Goal: Task Accomplishment & Management: Complete application form

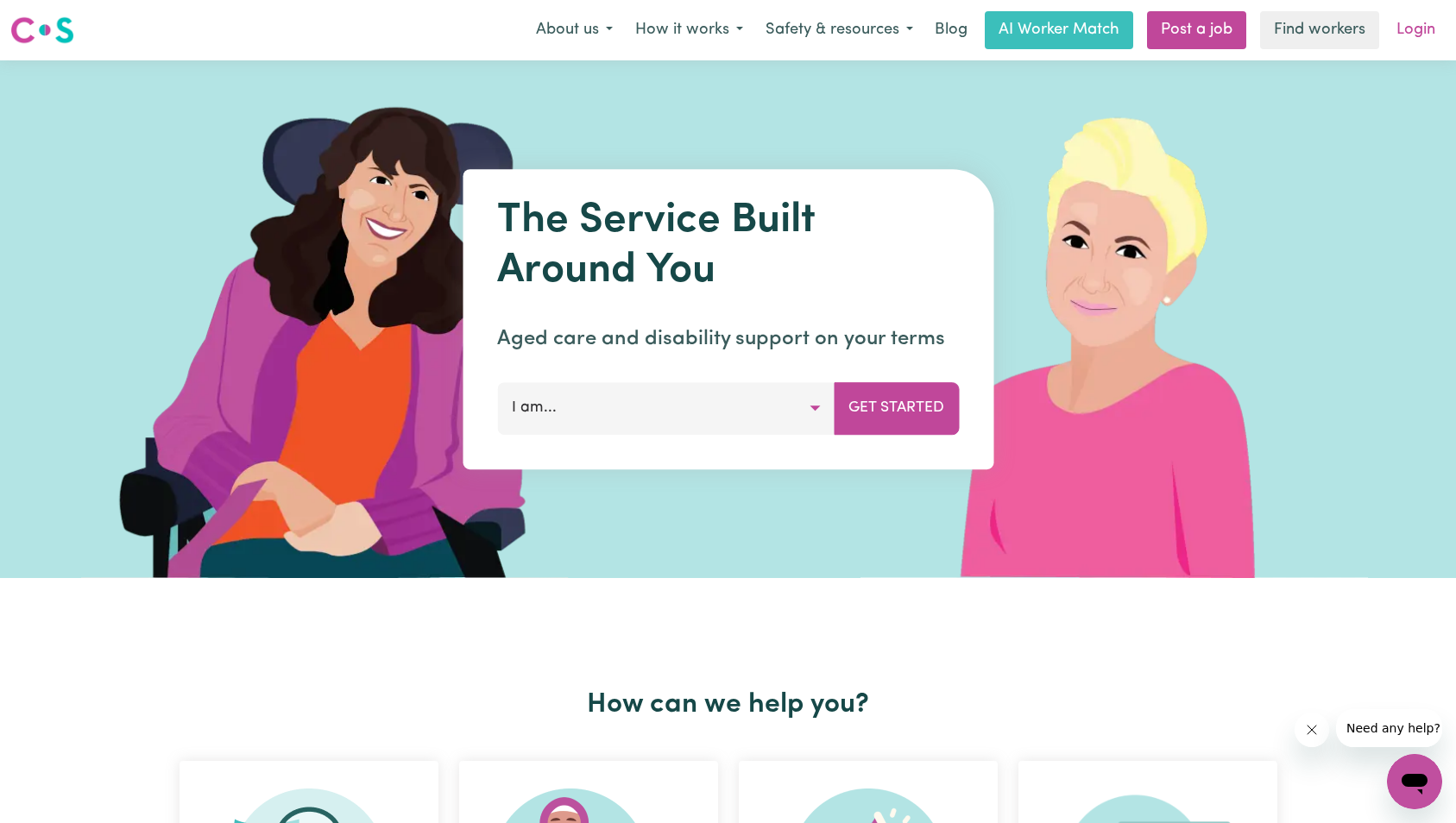
click at [1424, 17] on link "Login" at bounding box center [1415, 29] width 60 height 38
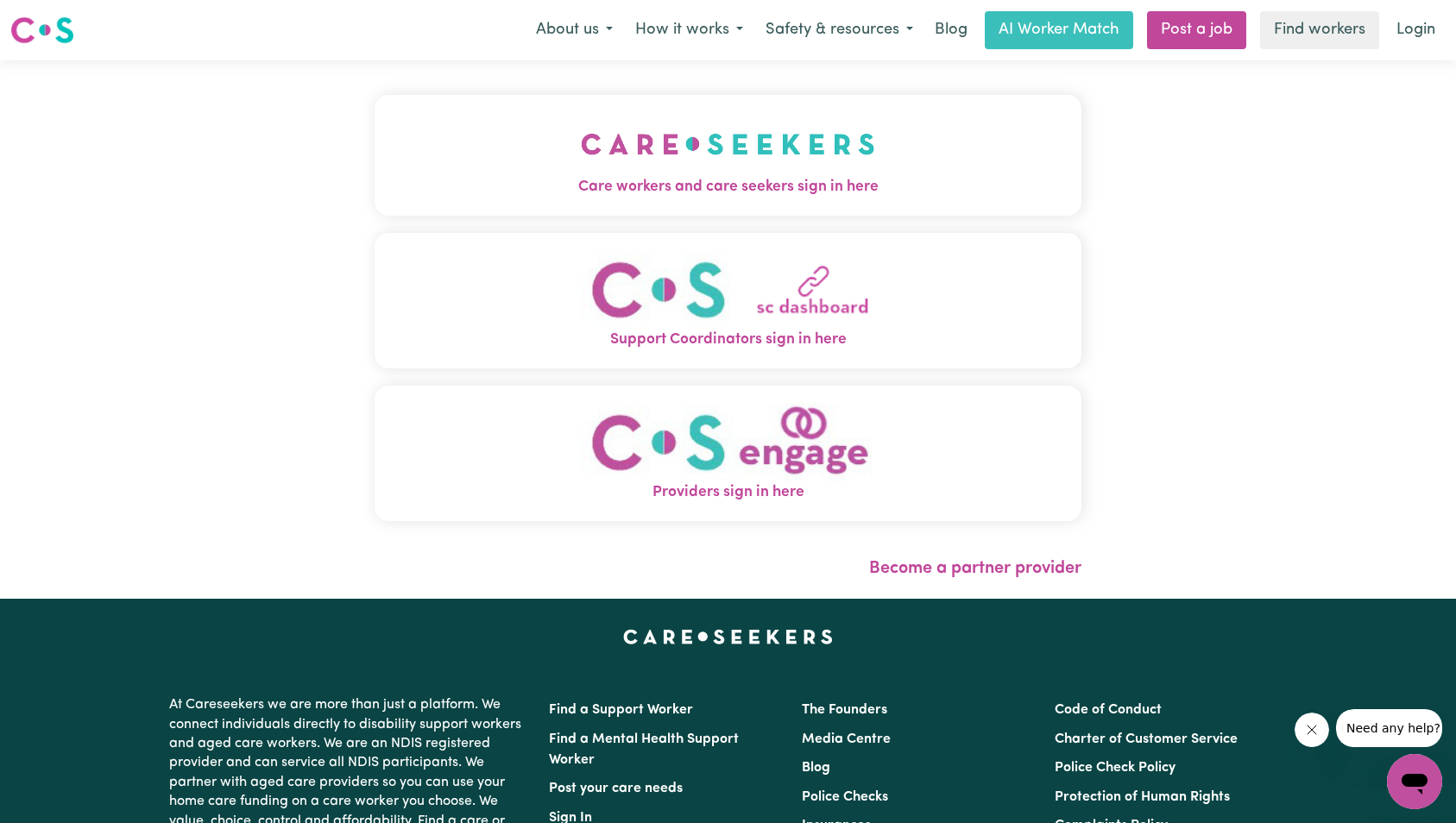
click at [581, 134] on img "Care workers and care seekers sign in here" at bounding box center [728, 144] width 295 height 64
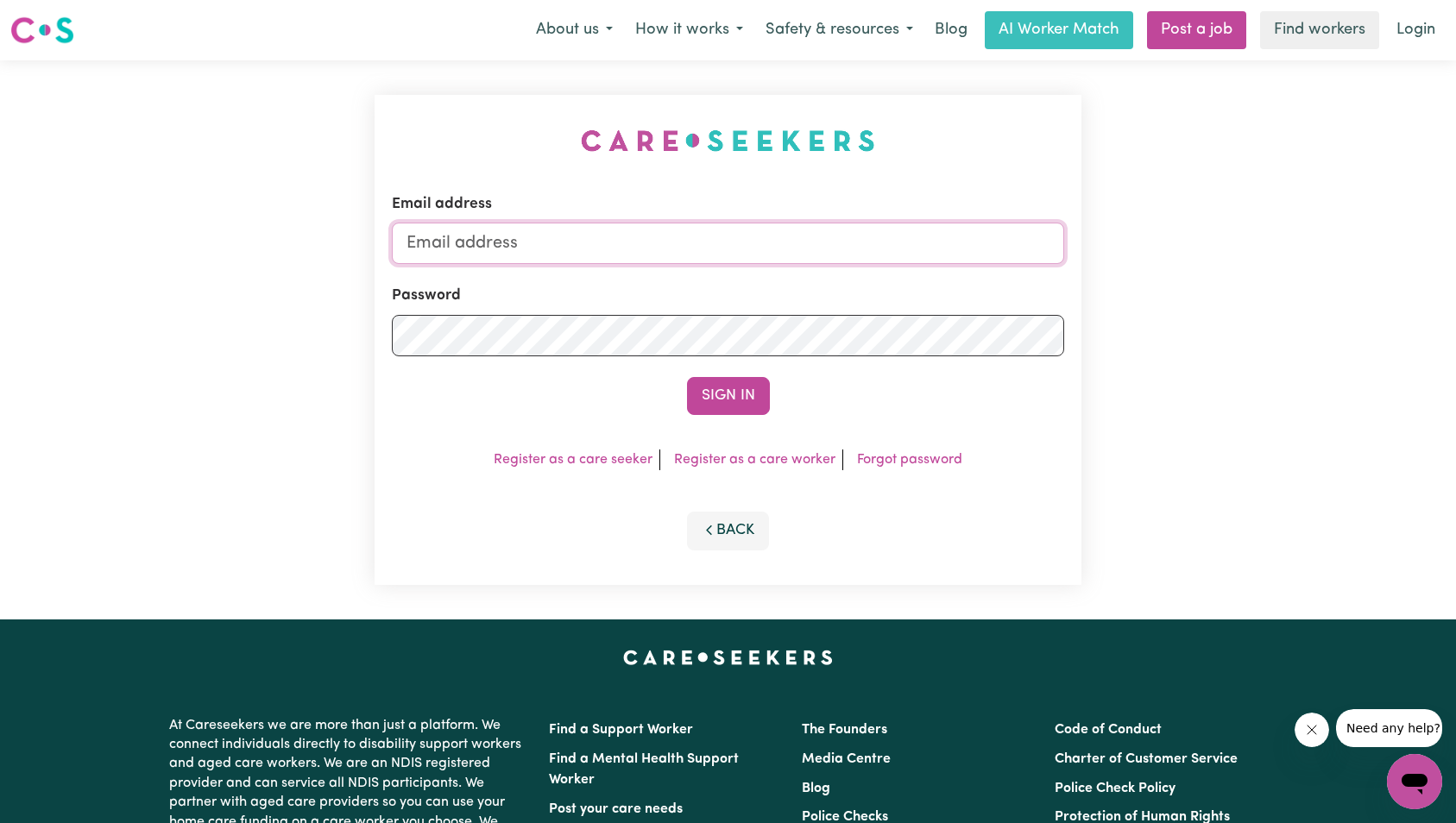
click at [653, 241] on input "Email address" at bounding box center [728, 243] width 673 height 41
type input "superuser~mina20haghighi@yahoo.com"
click at [718, 392] on button "Sign In" at bounding box center [728, 396] width 83 height 38
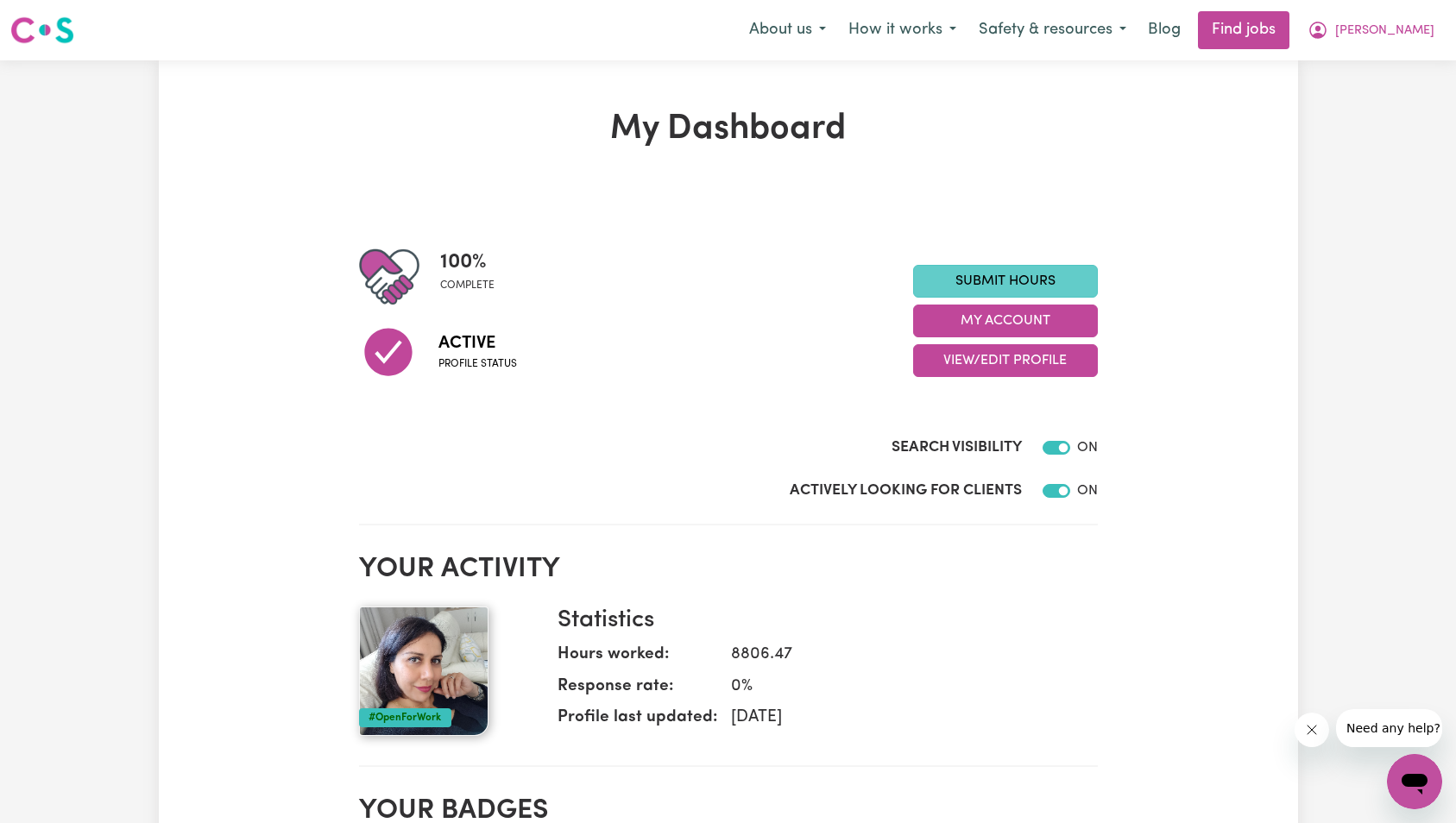
click at [1041, 265] on link "Submit Hours" at bounding box center [1006, 282] width 185 height 33
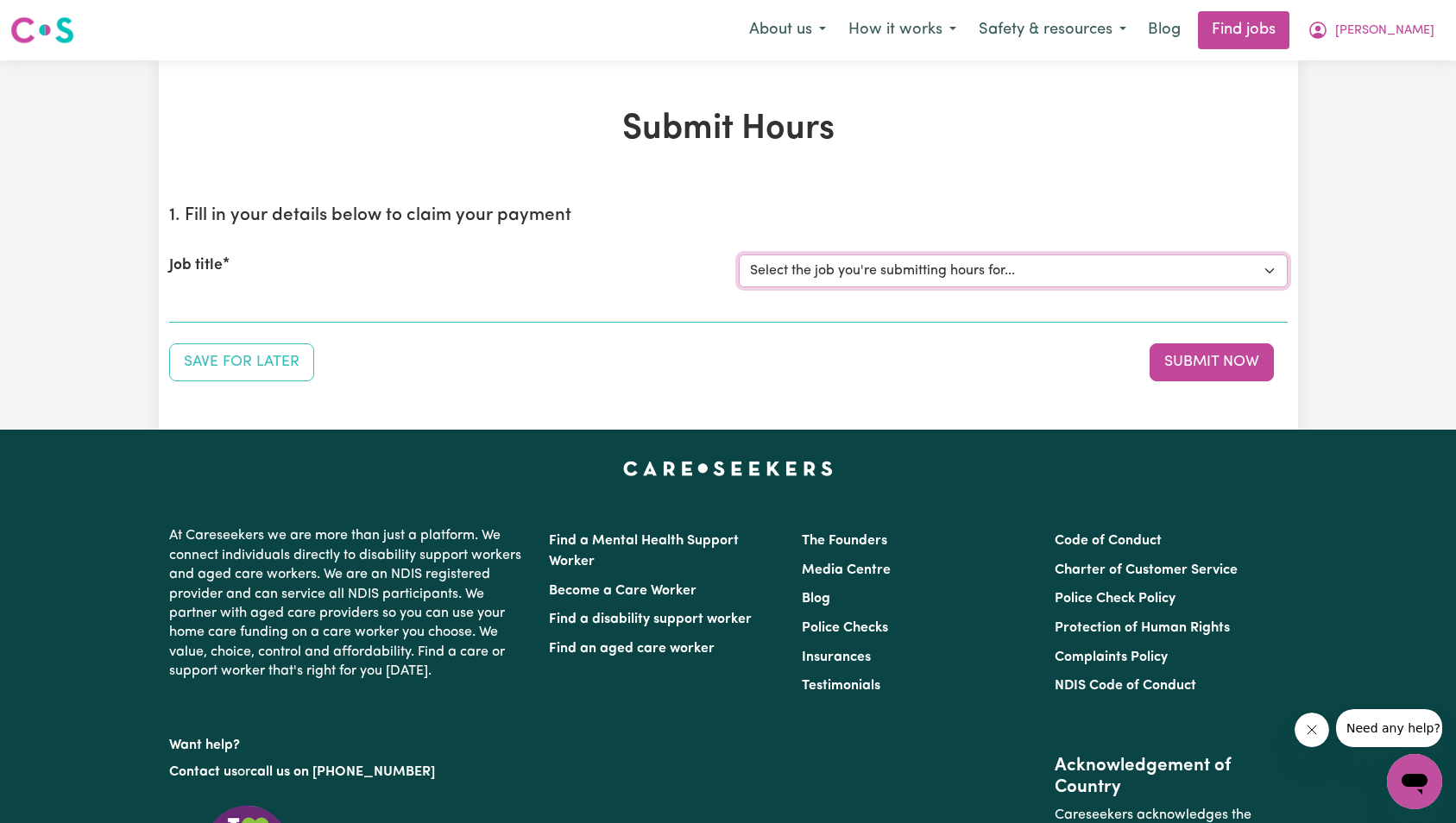
click at [973, 282] on select "Select the job you're submitting hours for... [Kamal Foster] Female Support Wor…" at bounding box center [1013, 271] width 549 height 33
click at [967, 273] on select "Select the job you're submitting hours for... [Kamal Foster] Female Support Wor…" at bounding box center [1013, 271] width 549 height 33
select select "15138"
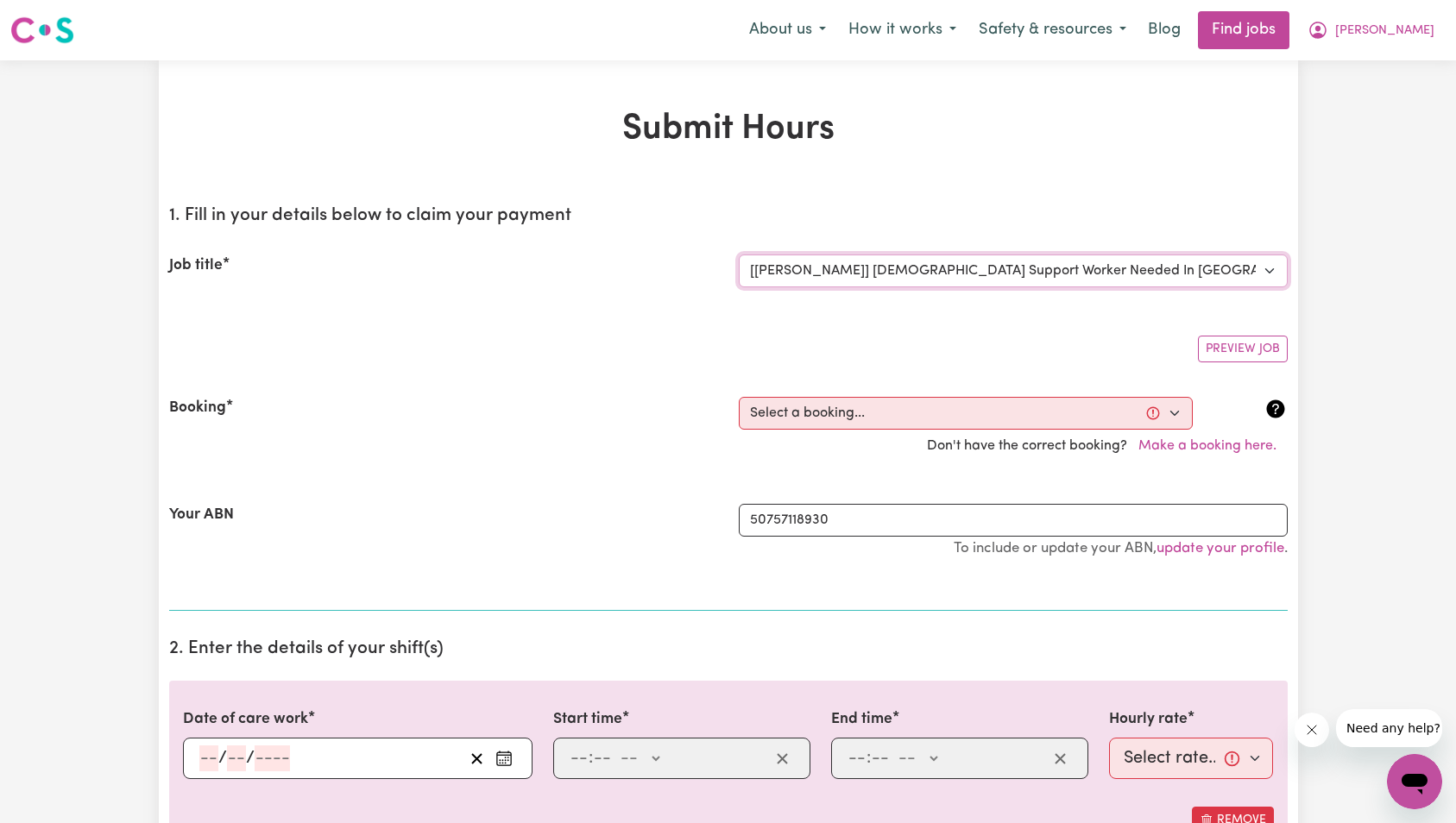
scroll to position [2, 0]
click at [798, 416] on select "Select a booking... Tue, September 23, 2025 - 07:00am to 09:00am (RECURRING) Tu…" at bounding box center [965, 412] width 454 height 33
select select "369393"
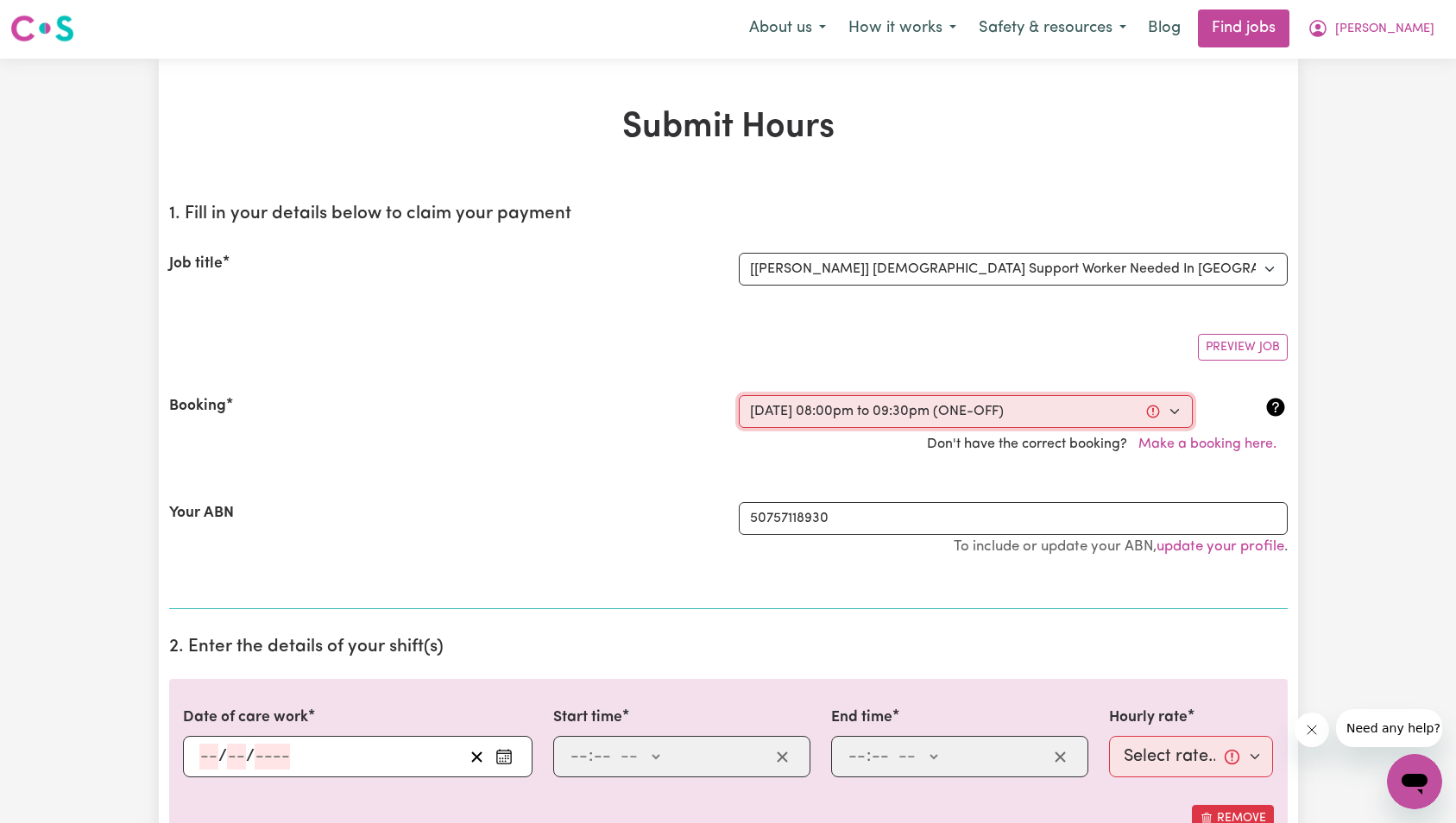
type input "2025-10-02"
type input "2"
type input "10"
type input "2025"
type input "20:00"
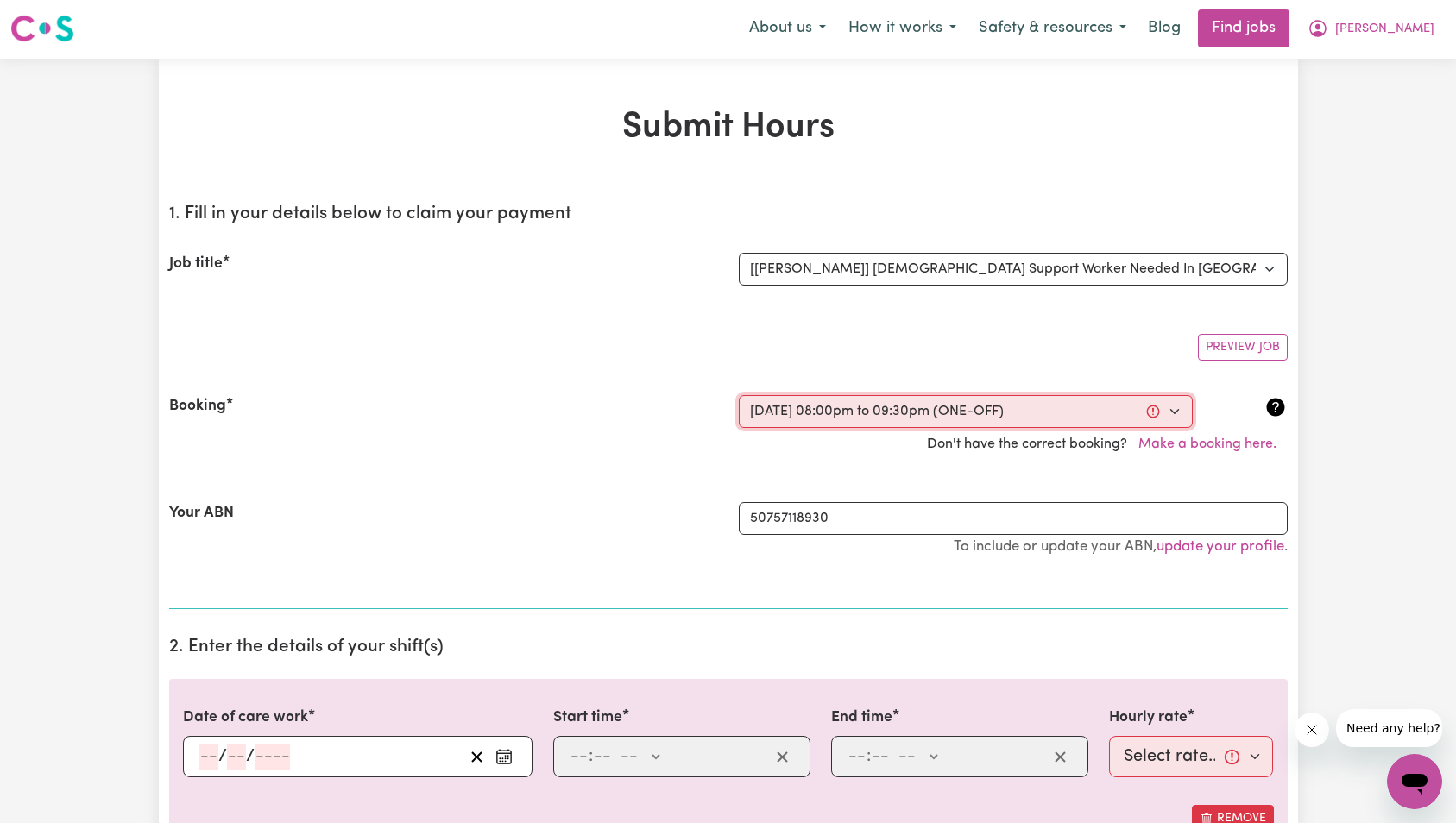
type input "8"
type input "0"
select select "pm"
type input "21:30"
type input "9"
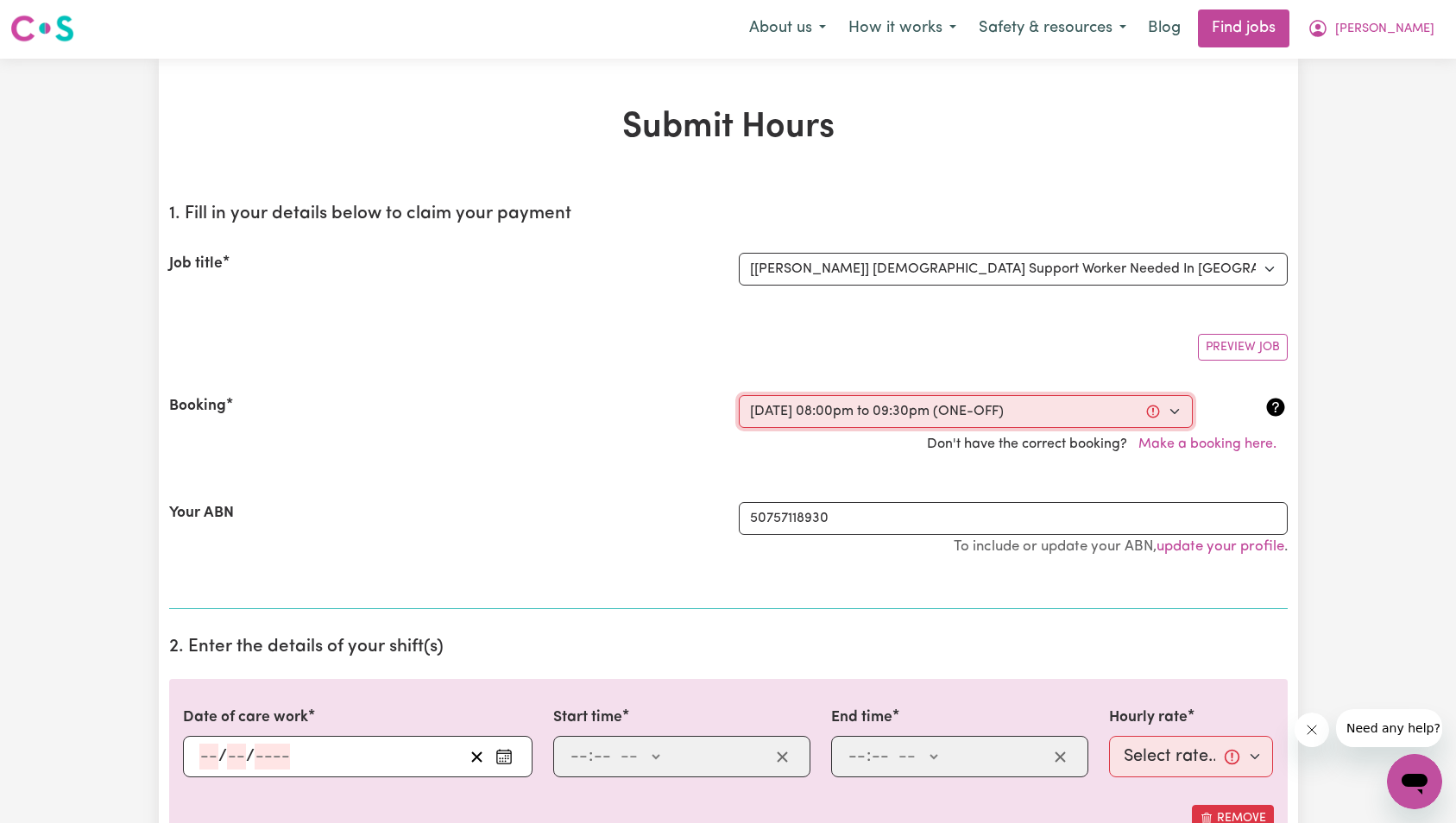
type input "30"
select select "pm"
select select "47-Weekday"
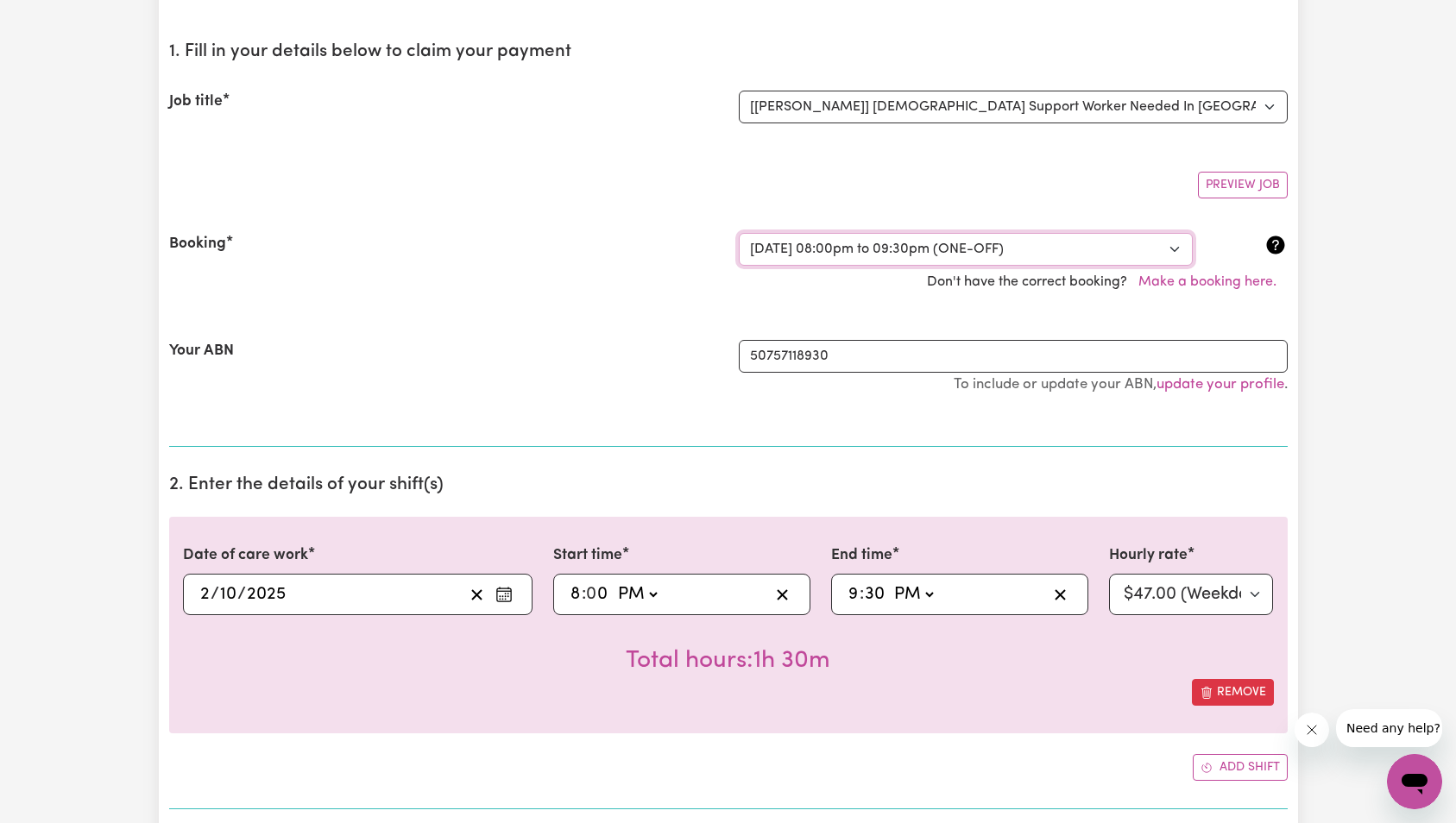
scroll to position [198, 0]
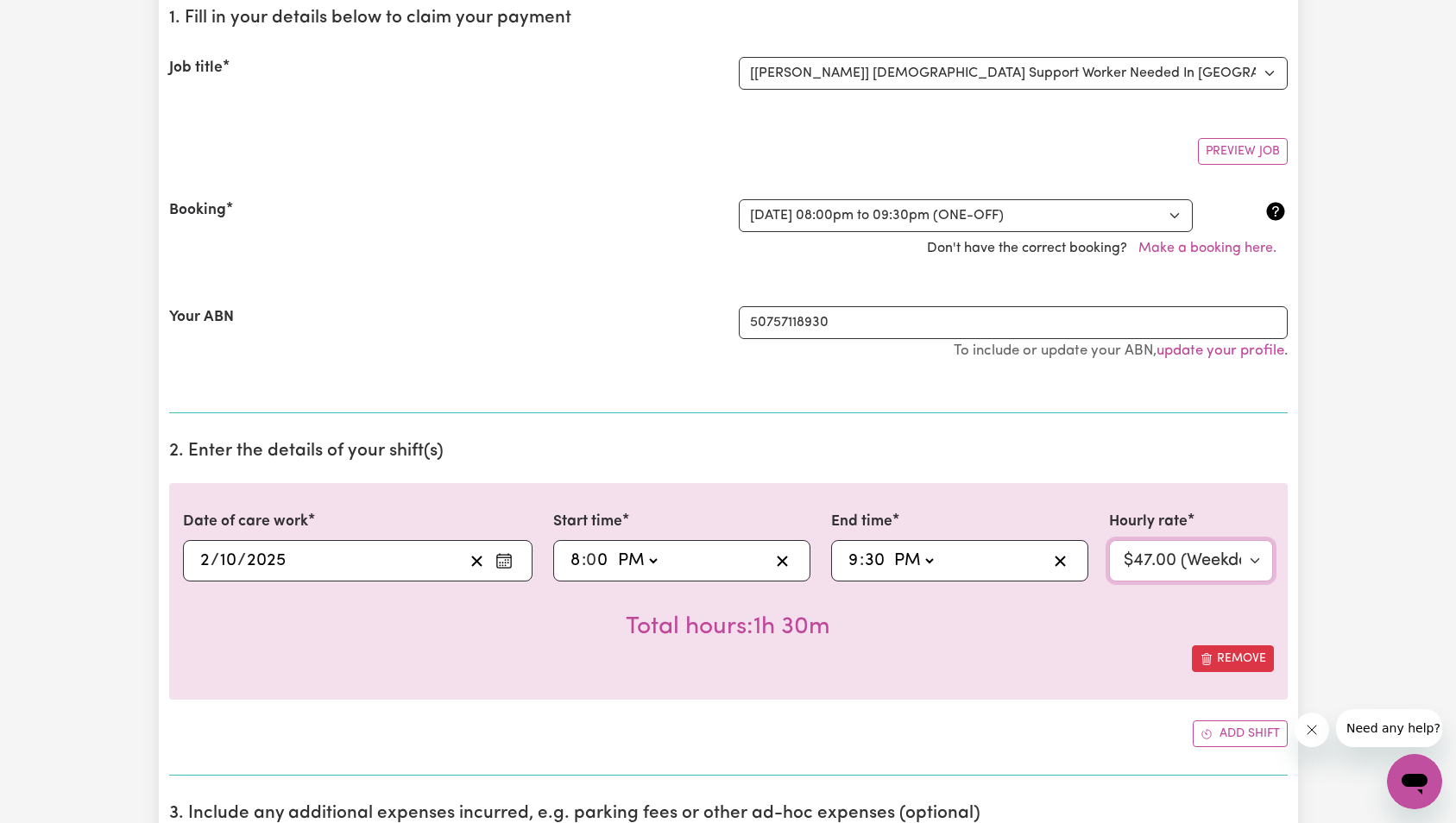
click at [1184, 570] on select "Select rate... $47.00 (Weekday)" at bounding box center [1191, 561] width 165 height 41
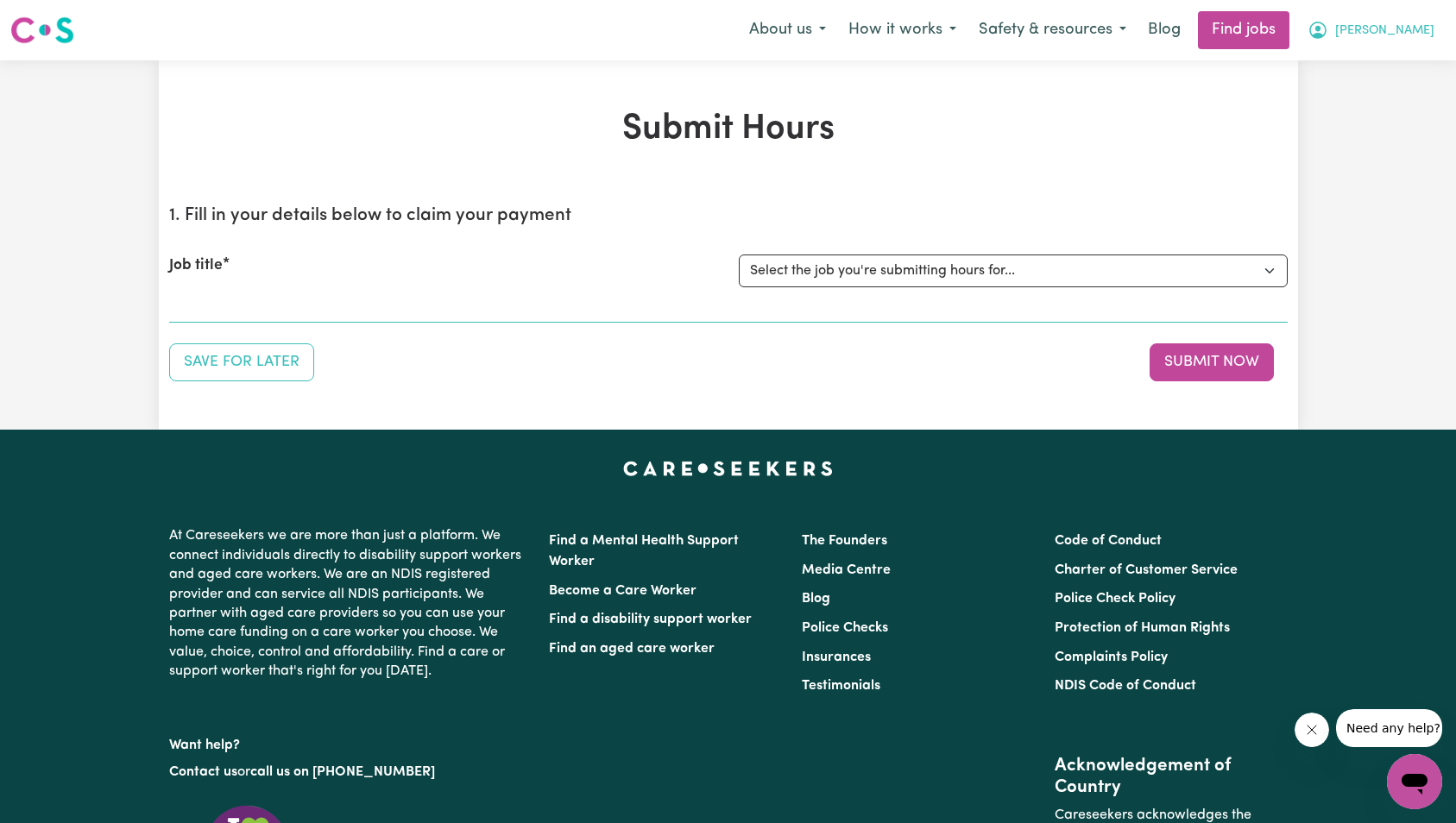
click at [1406, 26] on span "[PERSON_NAME]" at bounding box center [1385, 30] width 99 height 19
click at [1356, 122] on link "Logout" at bounding box center [1377, 133] width 136 height 33
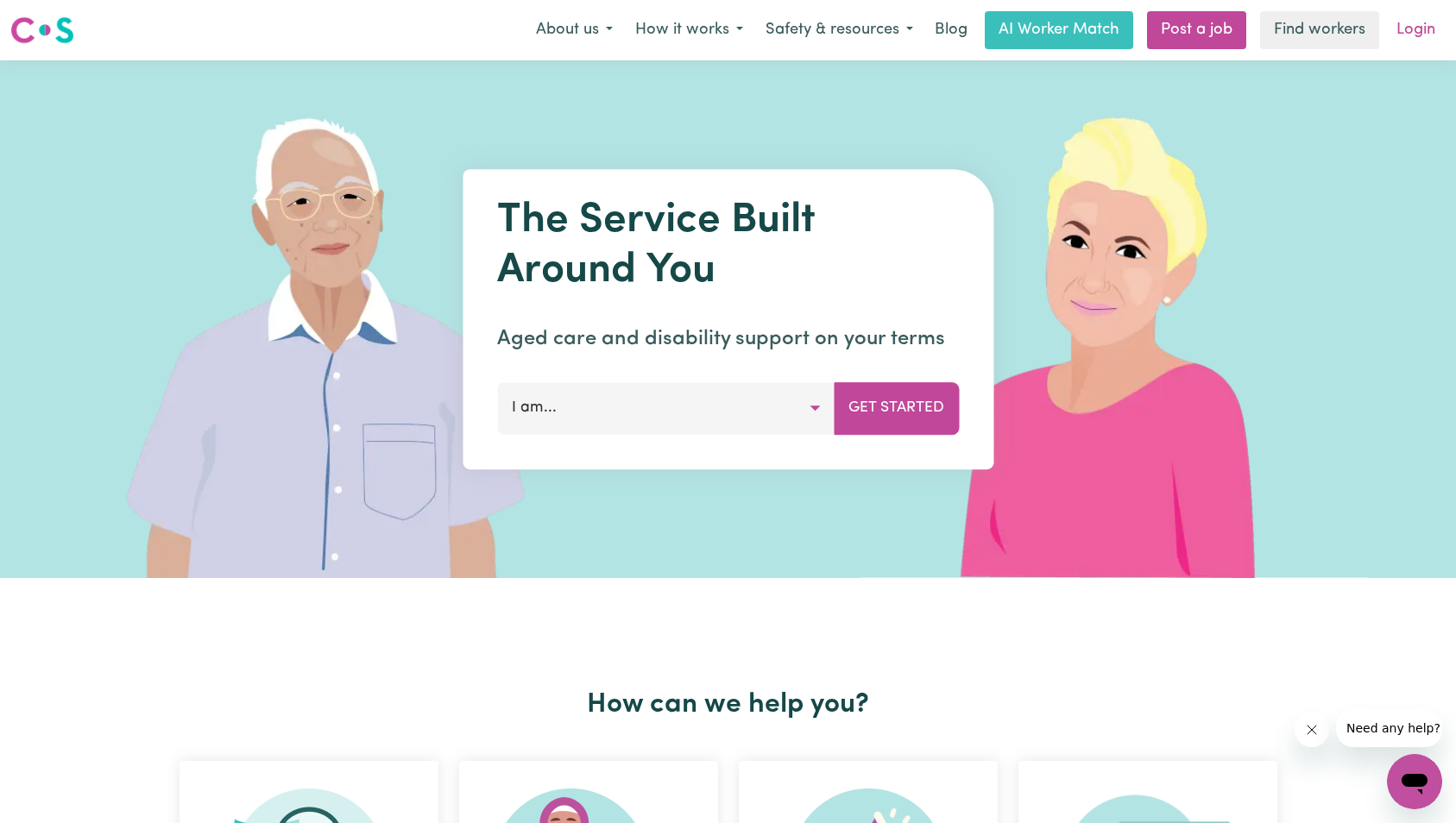
click at [1427, 17] on link "Login" at bounding box center [1415, 29] width 60 height 38
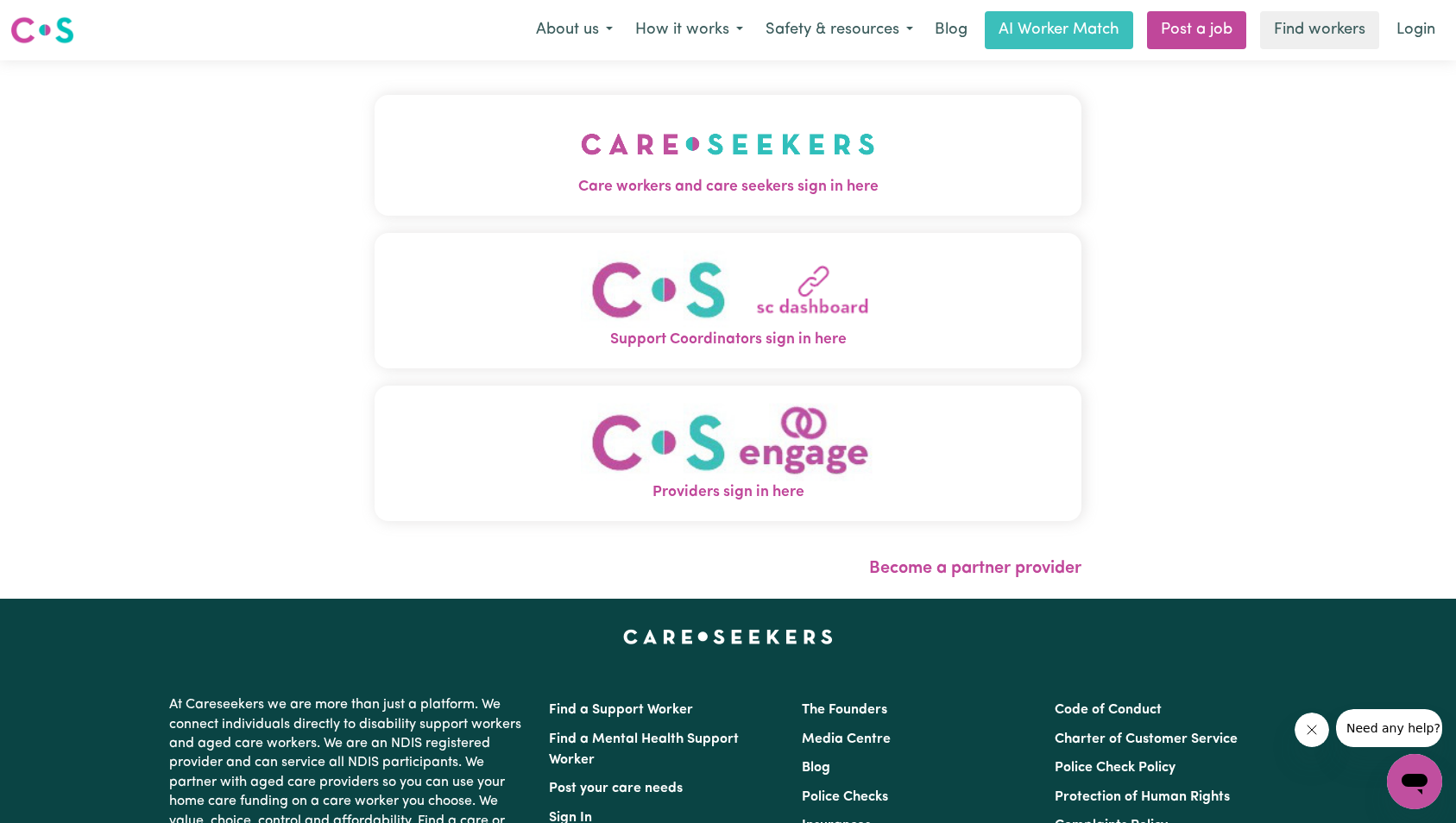
click at [671, 158] on img "Care workers and care seekers sign in here" at bounding box center [728, 144] width 295 height 64
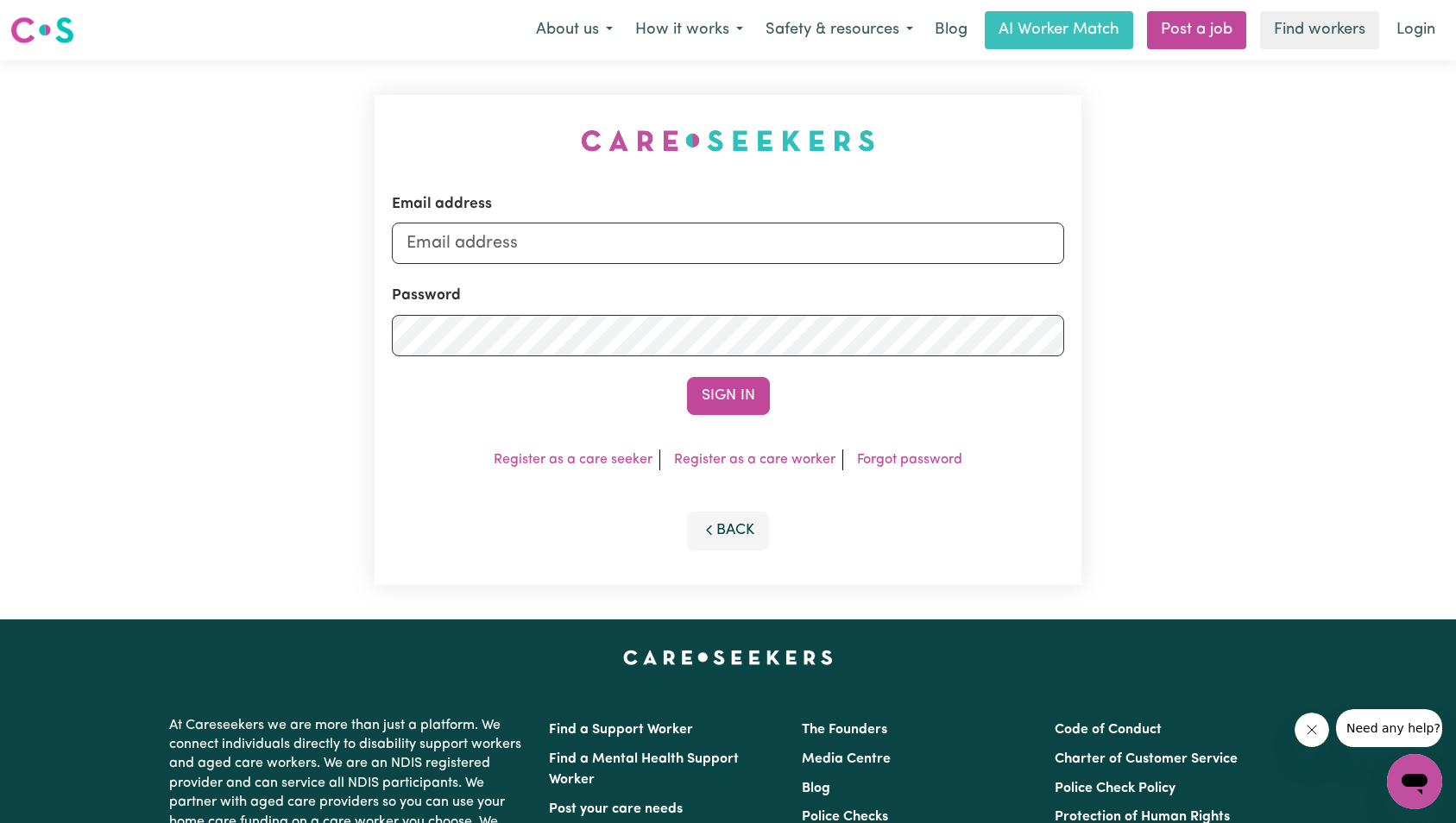
click at [773, 266] on form "Email address Password Sign In" at bounding box center [728, 304] width 673 height 222
click at [778, 256] on input "Email address" at bounding box center [728, 243] width 673 height 41
type input "[EMAIL_ADDRESS][DOMAIN_NAME]"
click at [738, 401] on button "Sign In" at bounding box center [728, 396] width 83 height 38
